Goal: Task Accomplishment & Management: Manage account settings

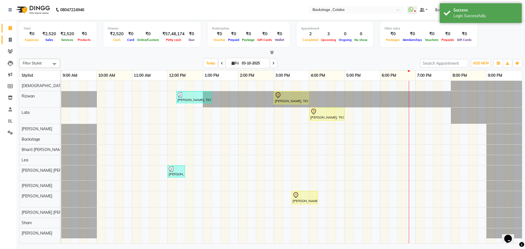
click at [12, 39] on span at bounding box center [10, 40] width 10 height 6
select select "5451"
select select "service"
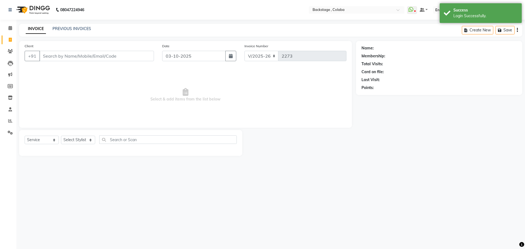
click at [57, 56] on input "Client" at bounding box center [96, 56] width 115 height 10
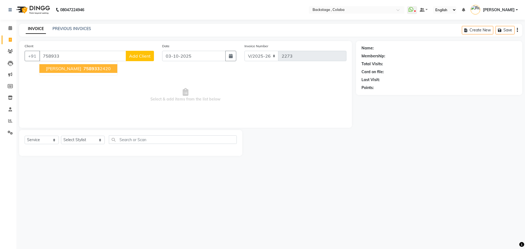
click at [60, 72] on button "Himanshi 758933 2420" at bounding box center [78, 68] width 78 height 9
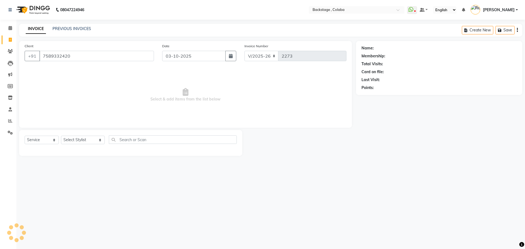
type input "7589332420"
click at [80, 139] on select "Select Stylist Backstage Bharti Nitesh Gohar Jayesh Anil Karekar Kalavati Sharm…" at bounding box center [83, 140] width 44 height 8
select select "59642"
click at [61, 136] on select "Select Stylist Backstage Bharti Nitesh Gohar Jayesh Anil Karekar Kalavati Sharm…" at bounding box center [83, 140] width 44 height 8
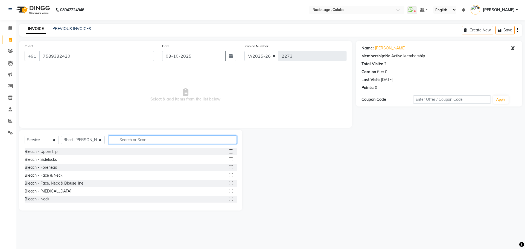
click at [125, 141] on input "text" at bounding box center [173, 140] width 128 height 8
type input "THRE"
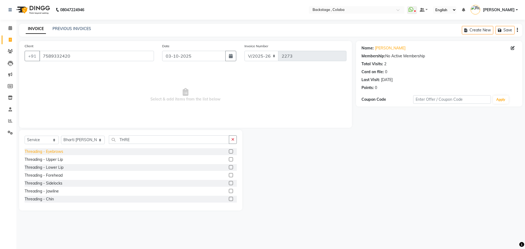
click at [58, 151] on div "Threading - Eyebrows" at bounding box center [44, 152] width 39 height 6
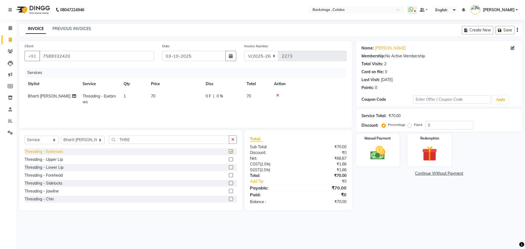
checkbox input "false"
click at [383, 156] on img at bounding box center [377, 153] width 25 height 18
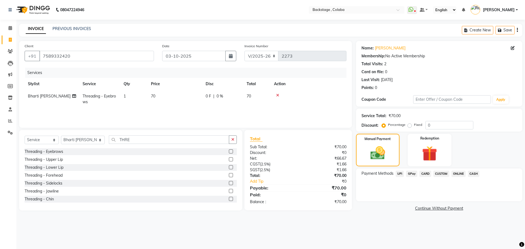
click at [475, 173] on span "CASH" at bounding box center [474, 174] width 12 height 6
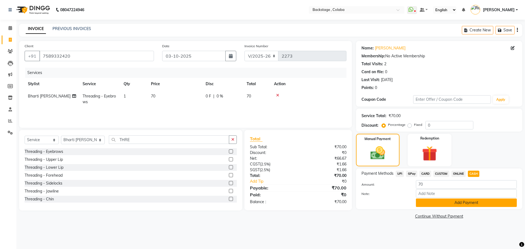
click at [455, 200] on button "Add Payment" at bounding box center [466, 203] width 101 height 8
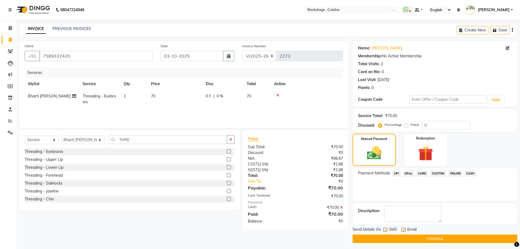
click at [417, 238] on button "Checkout" at bounding box center [434, 239] width 165 height 8
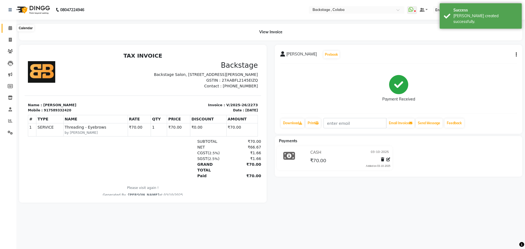
click at [8, 28] on span at bounding box center [10, 28] width 10 height 6
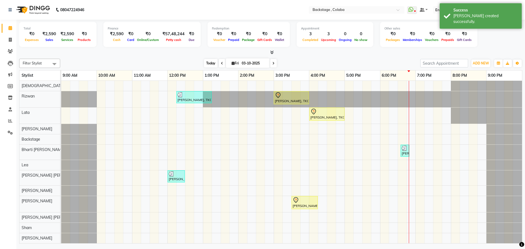
click at [212, 63] on span "Today" at bounding box center [211, 63] width 14 height 8
click at [234, 67] on span "Fri 03-10-2025" at bounding box center [248, 63] width 44 height 9
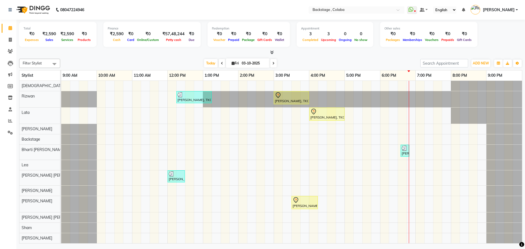
click at [236, 61] on span "Fri" at bounding box center [235, 63] width 10 height 4
select select "10"
select select "2025"
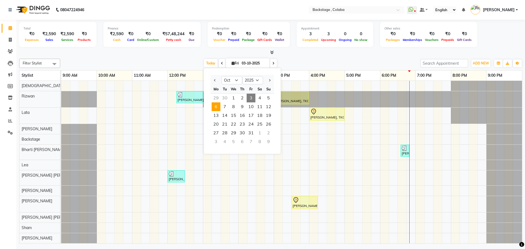
click at [218, 104] on span "6" at bounding box center [216, 107] width 9 height 9
type input "06-10-2025"
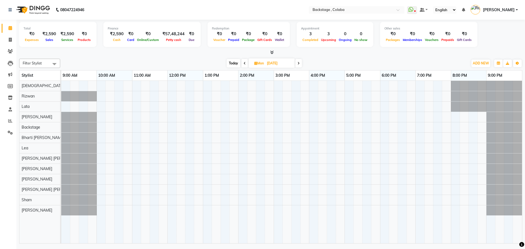
click at [147, 95] on div at bounding box center [291, 162] width 461 height 163
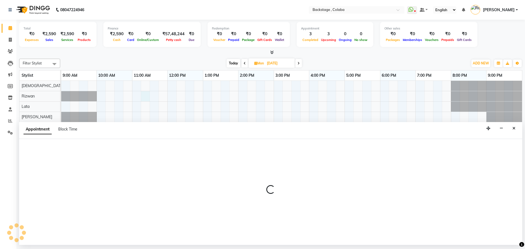
select select "36480"
select select "675"
select select "tentative"
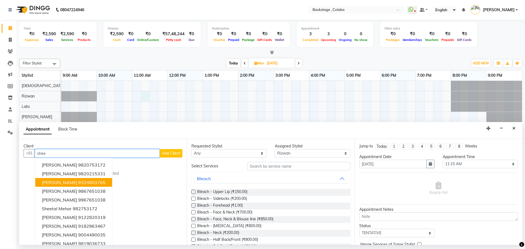
click at [68, 183] on span "Sheela Goenka" at bounding box center [59, 182] width 35 height 5
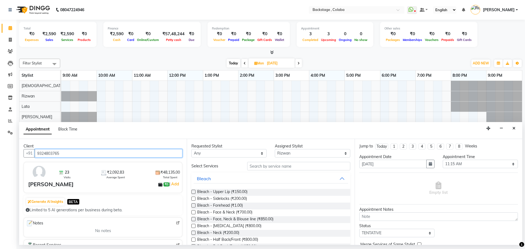
type input "9324803765"
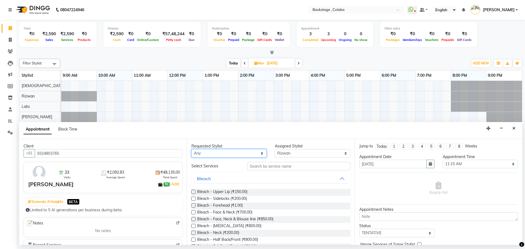
click at [230, 155] on select "Any Backstage Bharti Nitesh Gohar Jayesh Anil Karekar Kalavati Sharma Kalindi J…" at bounding box center [228, 153] width 75 height 8
select select "36480"
click at [191, 149] on select "Any Backstage Bharti Nitesh Gohar Jayesh Anil Karekar Kalavati Sharma Kalindi J…" at bounding box center [228, 153] width 75 height 8
click at [265, 168] on input "text" at bounding box center [298, 166] width 103 height 8
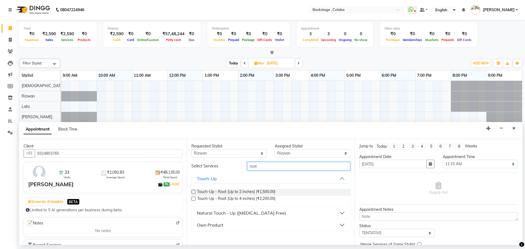
type input "root"
click at [251, 215] on div "Natural Touch - Up (Ammonia Free)" at bounding box center [241, 213] width 89 height 7
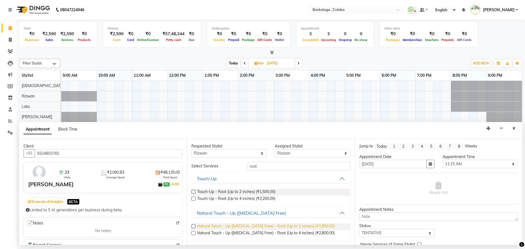
click at [250, 228] on span "Natural Touch - Up (Ammonia Free) - Root (Up to 2 inches) (₹1,800.00)" at bounding box center [266, 227] width 138 height 7
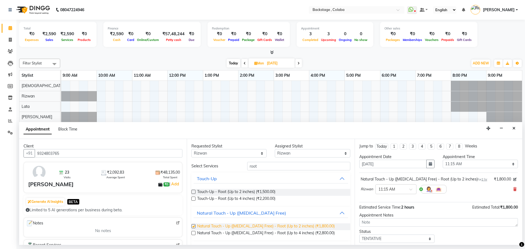
checkbox input "false"
click at [232, 155] on select "Any Backstage Bharti Nitesh Gohar Jayesh Anil Karekar Kalavati Sharma Kalindi J…" at bounding box center [228, 153] width 75 height 8
select select "59642"
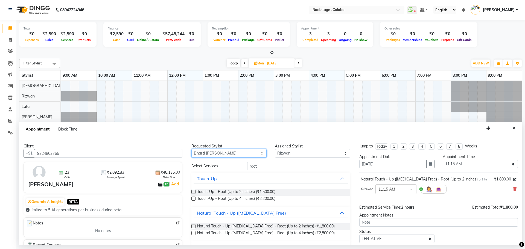
click at [191, 149] on select "Any Backstage Bharti Nitesh Gohar Jayesh Anil Karekar Kalavati Sharma Kalindi J…" at bounding box center [228, 153] width 75 height 8
select select "59642"
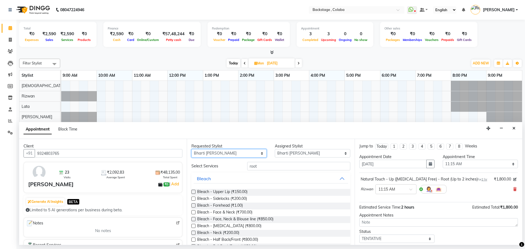
click at [204, 153] on select "Any Backstage Bharti Nitesh Gohar Jayesh Anil Karekar Kalavati Sharma Kalindi J…" at bounding box center [228, 153] width 75 height 8
select select "61513"
click at [191, 149] on select "Any Backstage Bharti Nitesh Gohar Jayesh Anil Karekar Kalavati Sharma Kalindi J…" at bounding box center [228, 153] width 75 height 8
select select "61513"
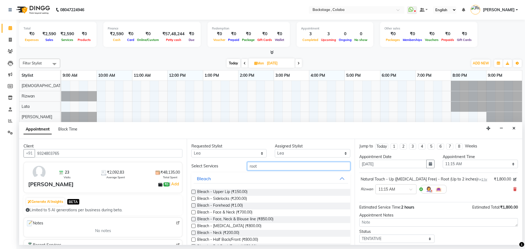
click at [256, 166] on input "root" at bounding box center [298, 166] width 103 height 8
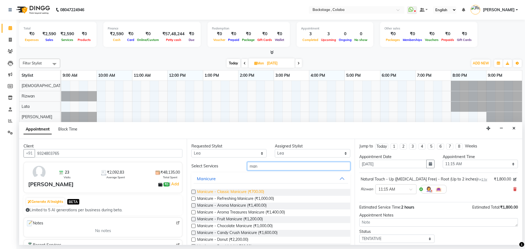
type input "man"
click at [242, 194] on span "Manicure - Classic Manicure (₹700.00)" at bounding box center [230, 192] width 67 height 7
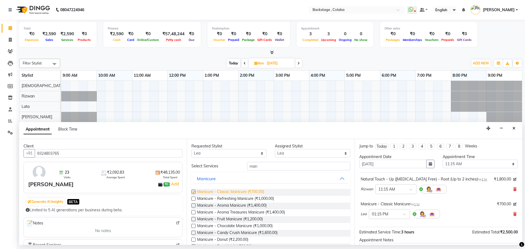
checkbox input "false"
click at [381, 215] on input "text" at bounding box center [384, 214] width 24 height 6
click at [381, 229] on div "11:15 AM" at bounding box center [389, 226] width 40 height 10
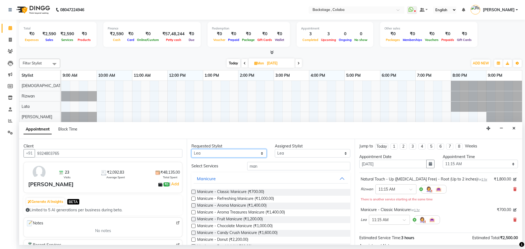
click at [250, 154] on select "Any Backstage Bharti Nitesh Gohar Jayesh Anil Karekar Kalavati Sharma Kalindi J…" at bounding box center [228, 153] width 75 height 8
select select "83250"
click at [191, 149] on select "Any Backstage Bharti Nitesh Gohar Jayesh Anil Karekar Kalavati Sharma Kalindi J…" at bounding box center [228, 153] width 75 height 8
select select "83250"
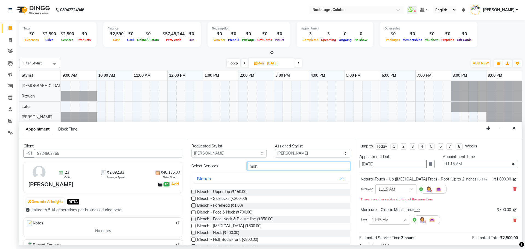
click at [261, 170] on input "man" at bounding box center [298, 166] width 103 height 8
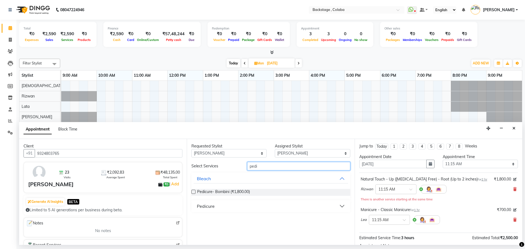
type input "pedi"
click at [212, 203] on div "Pedicure" at bounding box center [206, 206] width 18 height 7
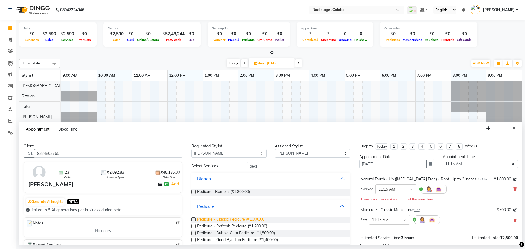
click at [213, 222] on span "Pedicure - Classic Pedicure (₹1,000.00)" at bounding box center [231, 220] width 68 height 7
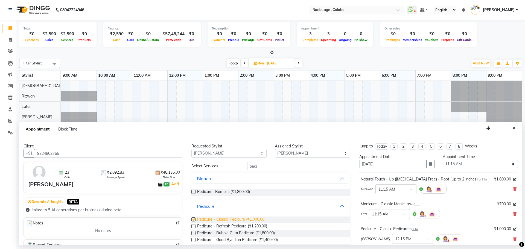
checkbox input "false"
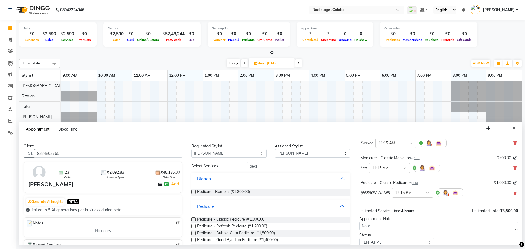
scroll to position [45, 0]
click at [513, 194] on icon at bounding box center [514, 194] width 3 height 4
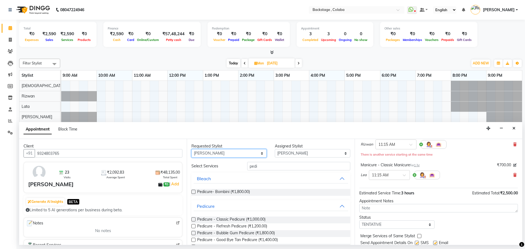
click at [250, 153] on select "Any Backstage Bharti Nitesh Gohar Jayesh Anil Karekar Kalavati Sharma Kalindi J…" at bounding box center [228, 153] width 75 height 8
select select "59642"
click at [191, 149] on select "Any Backstage Bharti Nitesh Gohar Jayesh Anil Karekar Kalavati Sharma Kalindi J…" at bounding box center [228, 153] width 75 height 8
select select "59642"
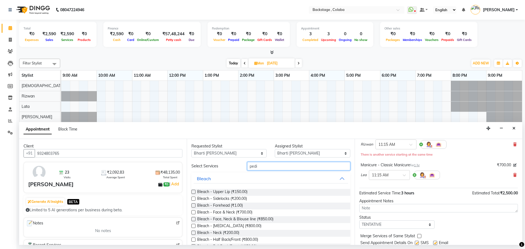
click at [259, 166] on input "pedi" at bounding box center [298, 166] width 103 height 8
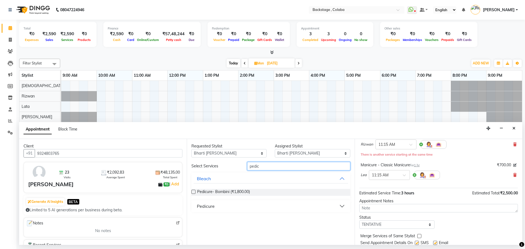
type input "pedic"
click at [208, 210] on button "Pedicure" at bounding box center [271, 207] width 154 height 10
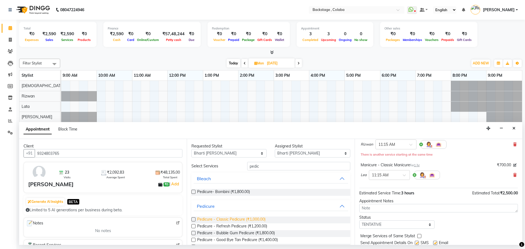
click at [216, 220] on span "Pedicure - Classic Pedicure (₹1,000.00)" at bounding box center [231, 220] width 68 height 7
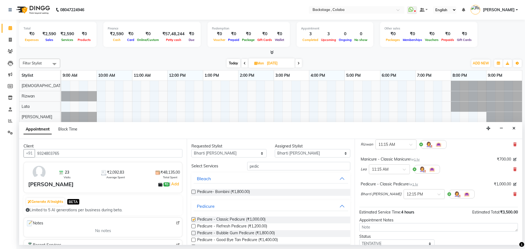
checkbox input "false"
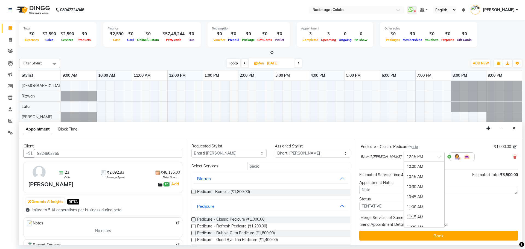
click at [413, 159] on input "text" at bounding box center [419, 157] width 24 height 6
click at [412, 170] on div "11:15 AM" at bounding box center [424, 169] width 40 height 10
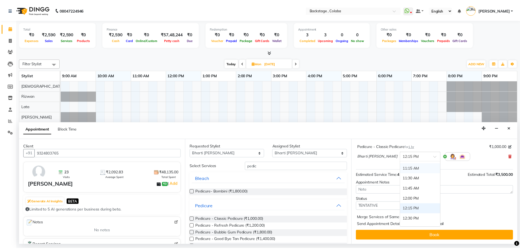
scroll to position [88, 0]
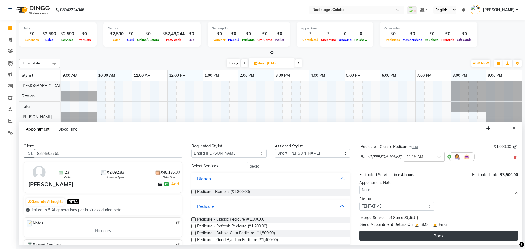
click at [409, 237] on button "Book" at bounding box center [438, 236] width 159 height 10
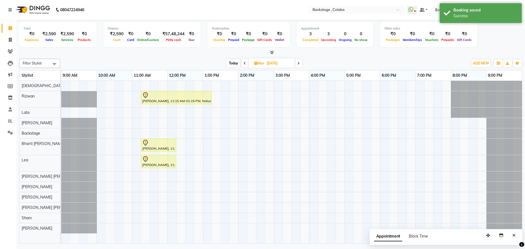
click at [233, 64] on span "Today" at bounding box center [234, 63] width 14 height 8
type input "03-10-2025"
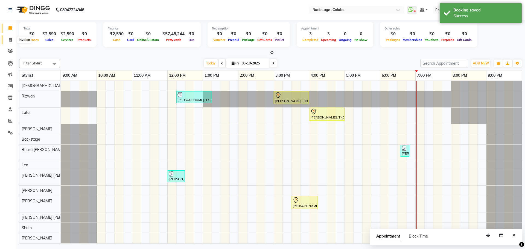
click at [10, 40] on icon at bounding box center [10, 40] width 3 height 4
select select "service"
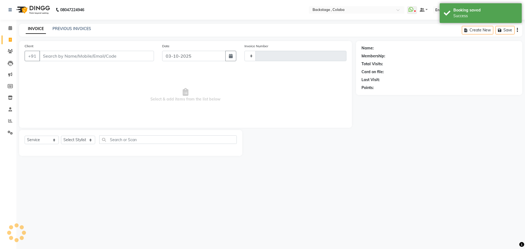
type input "2274"
select select "5451"
click at [66, 27] on link "PREVIOUS INVOICES" at bounding box center [71, 28] width 39 height 5
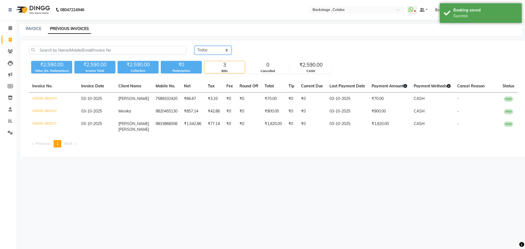
click at [204, 50] on select "Today Yesterday Custom Range" at bounding box center [213, 50] width 37 height 8
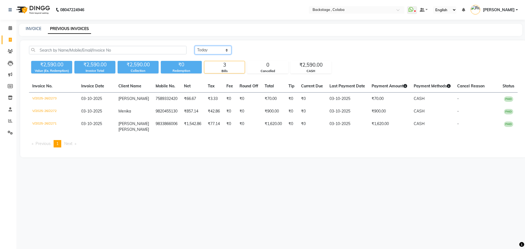
select select "yesterday"
click at [195, 46] on select "Today Yesterday Custom Range" at bounding box center [213, 50] width 37 height 8
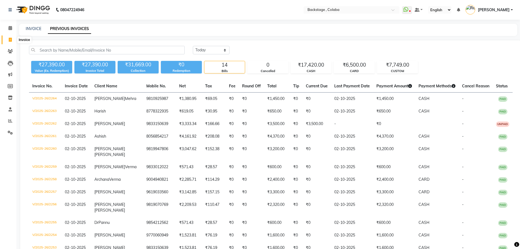
click at [8, 37] on span at bounding box center [10, 40] width 10 height 6
select select "service"
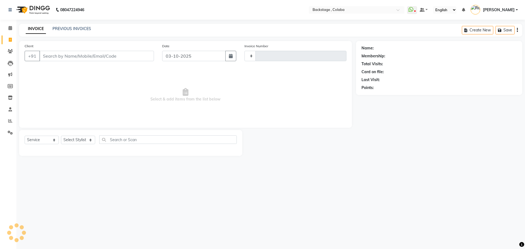
type input "2274"
select select "5451"
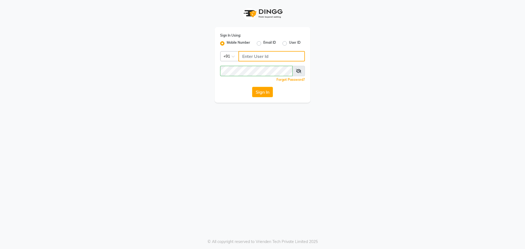
click at [277, 57] on input "Username" at bounding box center [271, 56] width 66 height 10
click at [269, 91] on button "Sign In" at bounding box center [262, 92] width 21 height 10
click at [275, 56] on input "Username" at bounding box center [271, 56] width 66 height 10
drag, startPoint x: 281, startPoint y: 56, endPoint x: 288, endPoint y: 59, distance: 7.4
click at [287, 58] on input "Username" at bounding box center [271, 56] width 66 height 10
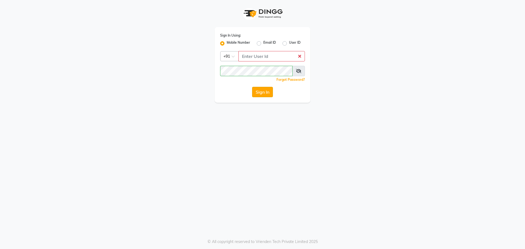
click at [265, 91] on button "Sign In" at bounding box center [262, 92] width 21 height 10
click at [291, 41] on label "User ID" at bounding box center [294, 43] width 11 height 7
click at [291, 41] on input "User ID" at bounding box center [291, 42] width 4 height 4
radio input "true"
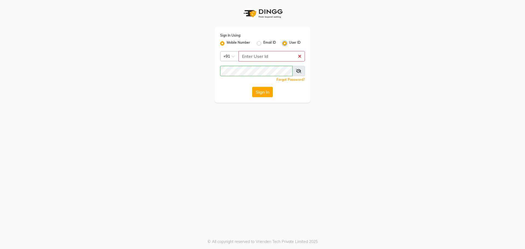
radio input "false"
click at [280, 62] on div "Sign In Using: Mobile Number Email ID User ID Remember me Forgot Password? Sign…" at bounding box center [263, 65] width 96 height 76
click at [281, 59] on input "Username" at bounding box center [262, 56] width 85 height 10
type input "Backstage"
click at [260, 92] on button "Sign In" at bounding box center [262, 92] width 21 height 10
